Goal: Task Accomplishment & Management: Understand process/instructions

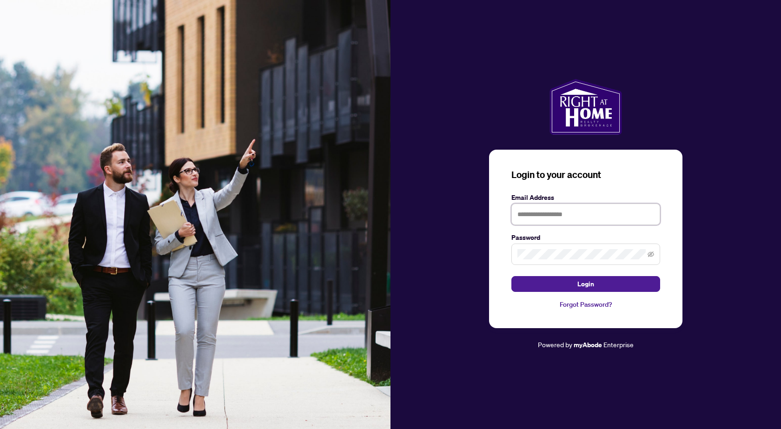
click at [570, 211] on input "text" at bounding box center [585, 214] width 149 height 21
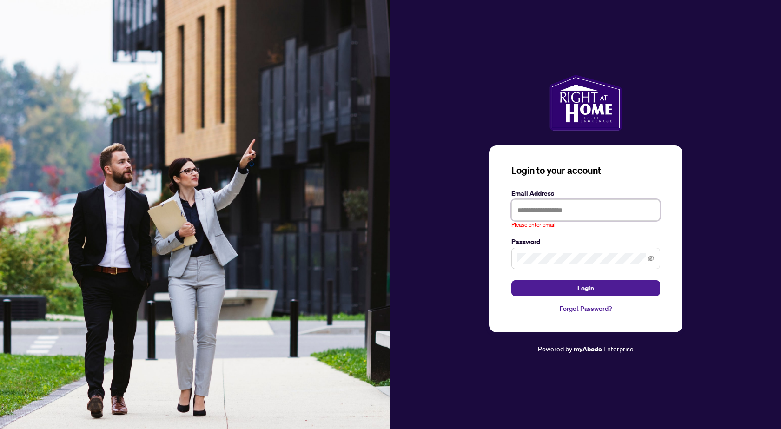
type input "**********"
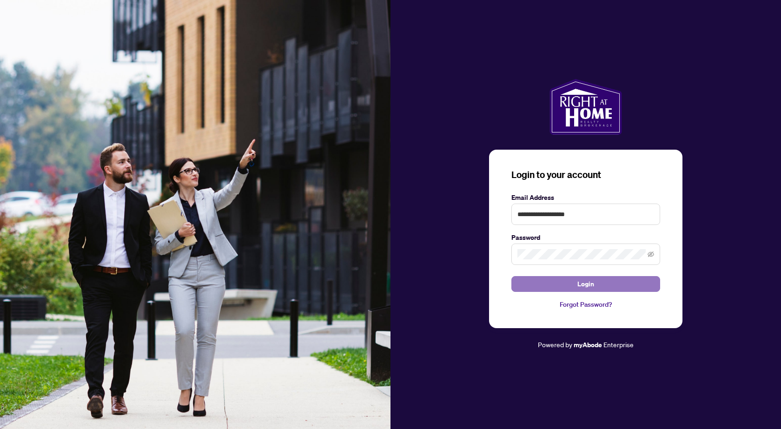
click at [545, 284] on button "Login" at bounding box center [585, 284] width 149 height 16
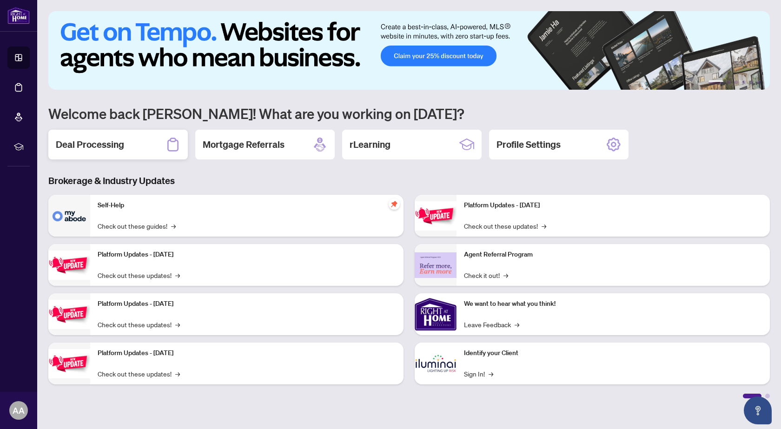
click at [113, 152] on div "Deal Processing" at bounding box center [117, 145] width 139 height 30
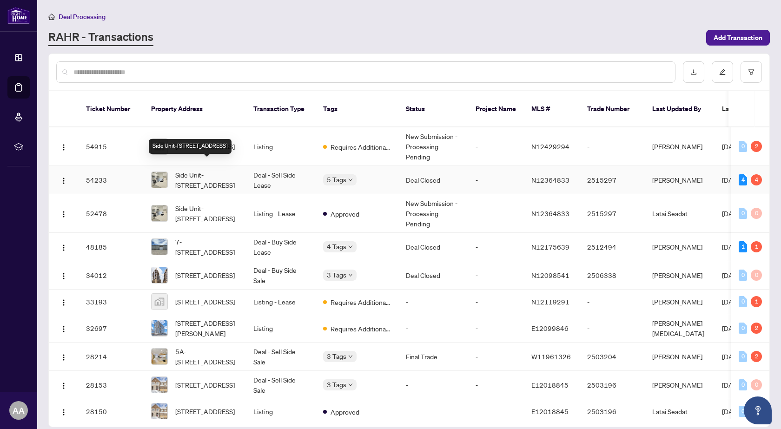
click at [211, 172] on span "Side Unit-[STREET_ADDRESS]" at bounding box center [206, 180] width 63 height 20
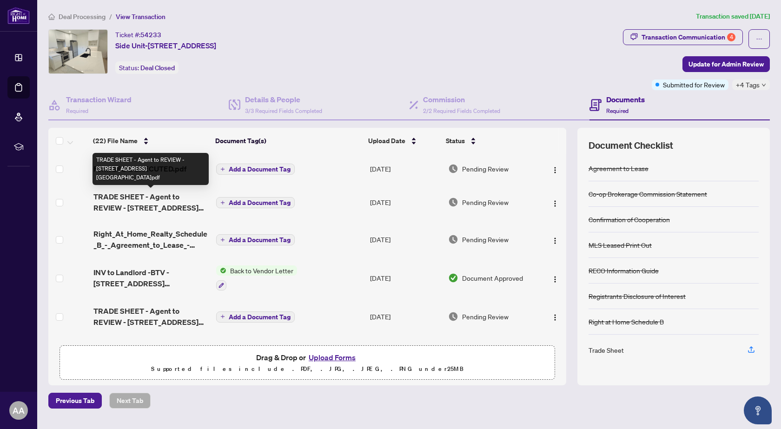
click at [155, 204] on span "TRADE SHEET - Agent to REVIEW - [STREET_ADDRESS][GEOGRAPHIC_DATA]pdf" at bounding box center [150, 202] width 115 height 22
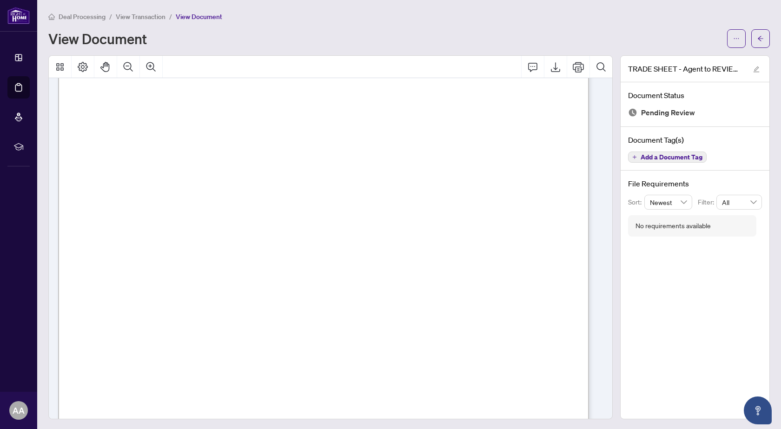
scroll to position [93, 0]
